Goal: Information Seeking & Learning: Learn about a topic

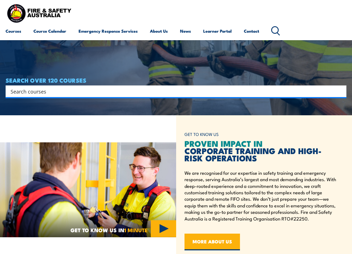
scroll to position [139, 0]
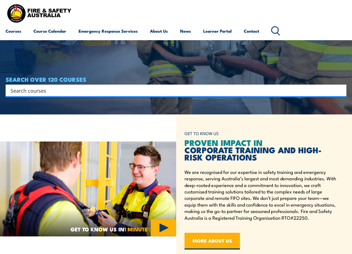
click at [129, 90] on input "Search input" at bounding box center [173, 90] width 324 height 8
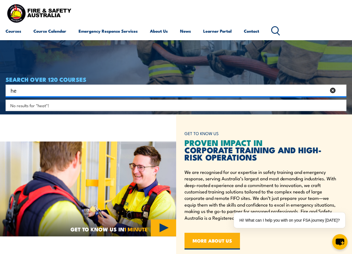
type input "h"
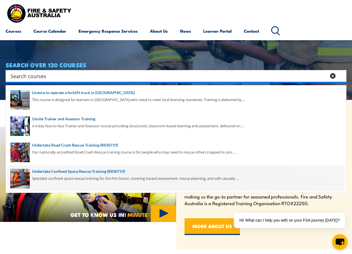
scroll to position [167, 0]
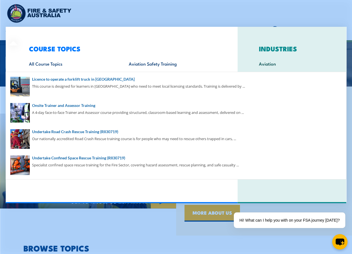
click at [12, 31] on div "COURSE TOPICS All Course Topics Aviation Safety Training Confined Space Trainin…" at bounding box center [122, 115] width 232 height 176
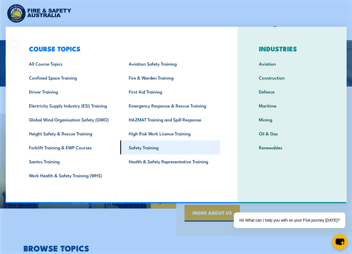
click at [147, 146] on link "Safety Training" at bounding box center [170, 147] width 100 height 14
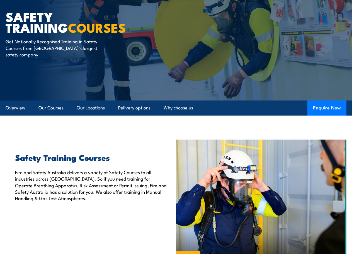
scroll to position [69, 0]
